Goal: Unclear

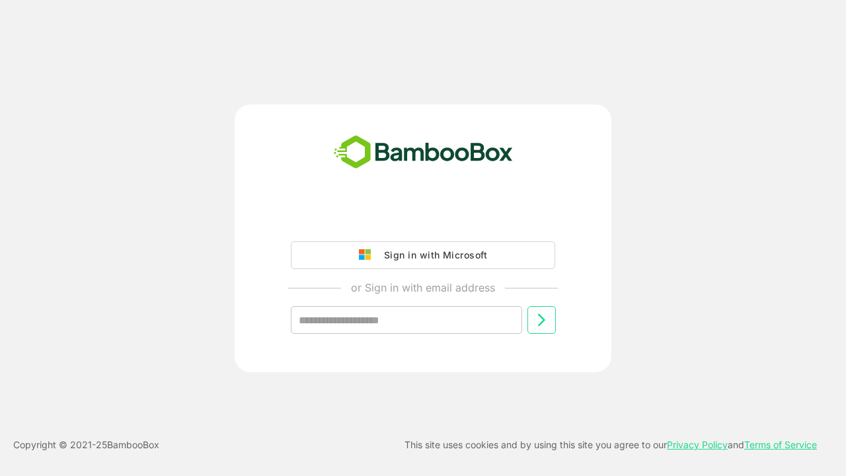
type input "**********"
click at [541, 320] on icon at bounding box center [541, 320] width 16 height 16
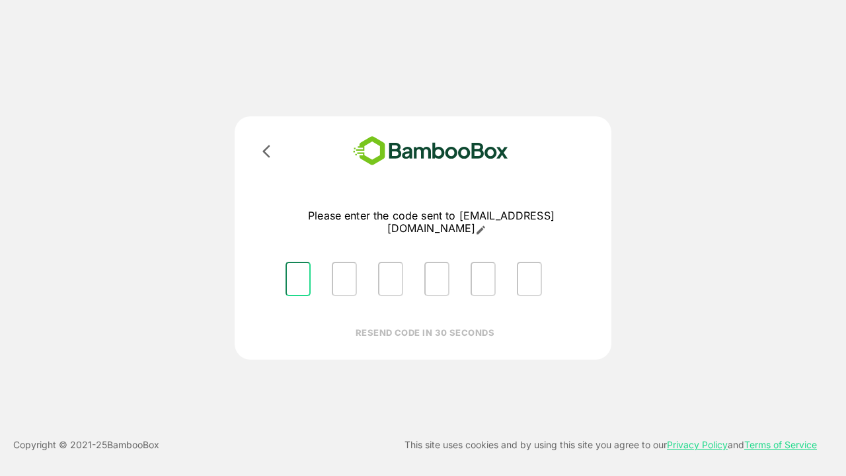
type input "*"
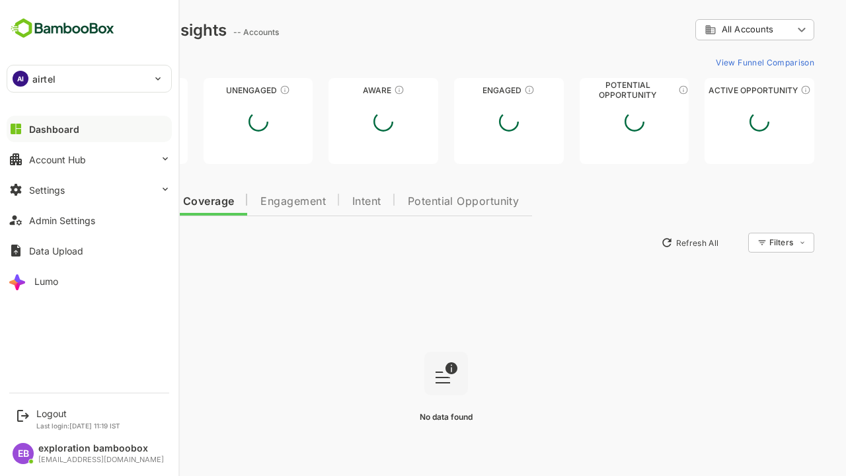
type input "**********"
